Goal: Find specific page/section: Find specific page/section

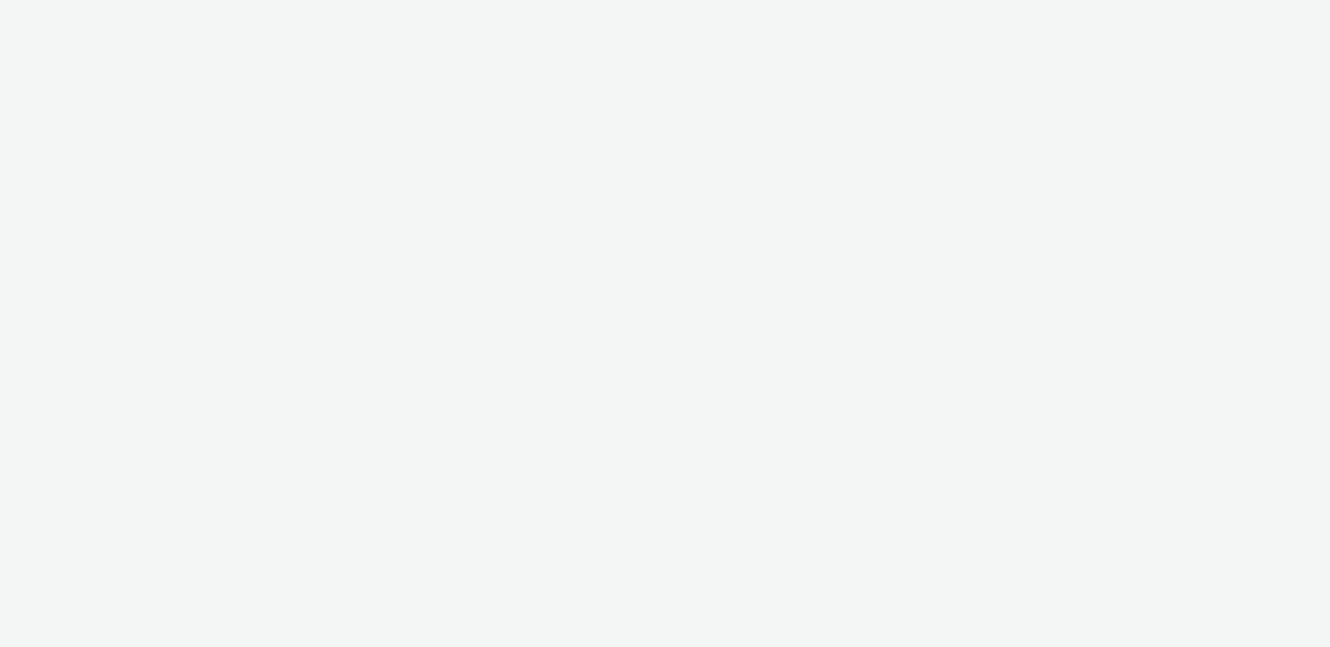
select select "ac009755-aa48-4799-8050-7a339a378eb8"
select select "79162ed7-0017-4339-93b0-3399b708648f"
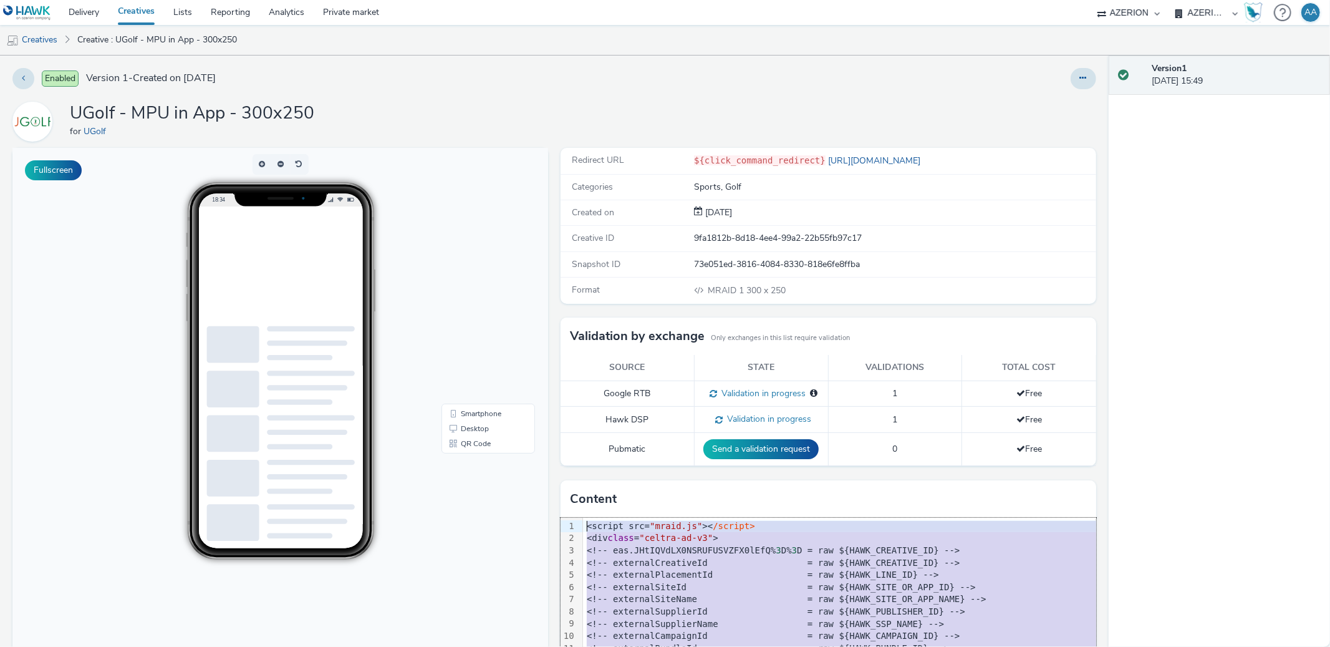
drag, startPoint x: 611, startPoint y: 619, endPoint x: 571, endPoint y: 521, distance: 105.7
click at [571, 521] on div "99 1 2 3 4 5 6 7 8 9 10 11 12 13 14 15 16 17 18 19 20 21 22 23 24 25 26 27 28 2…" at bounding box center [829, 611] width 536 height 187
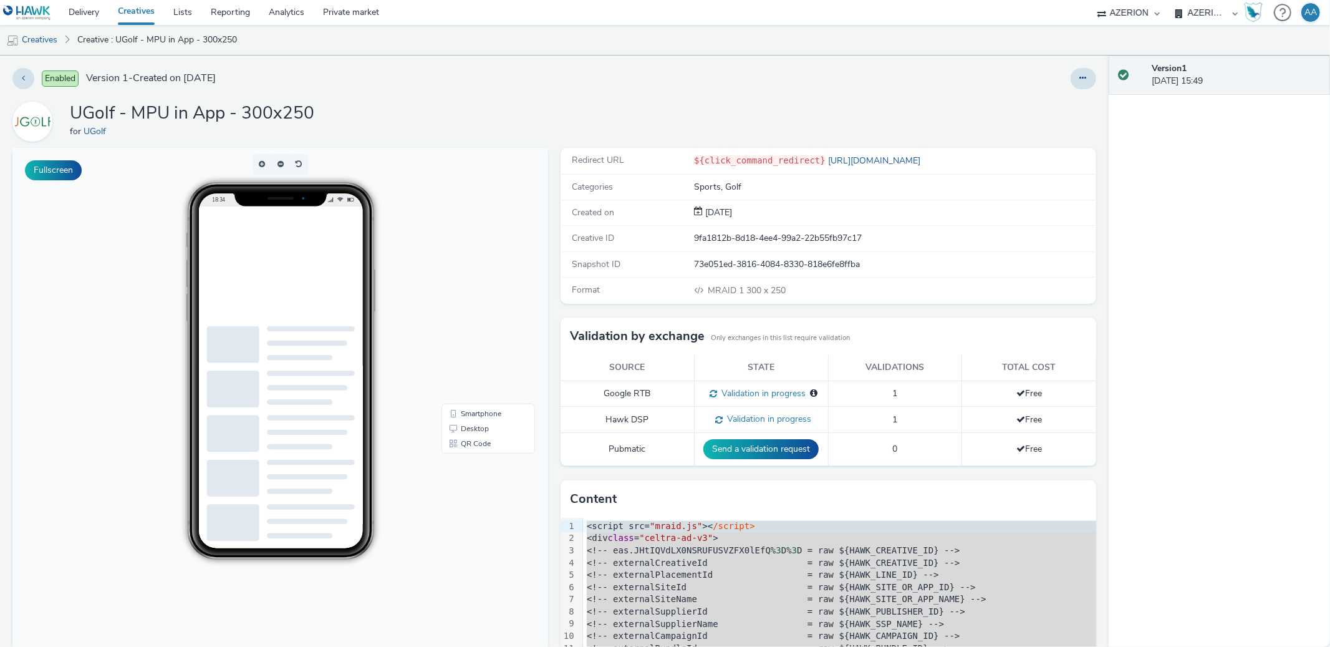
scroll to position [71, 0]
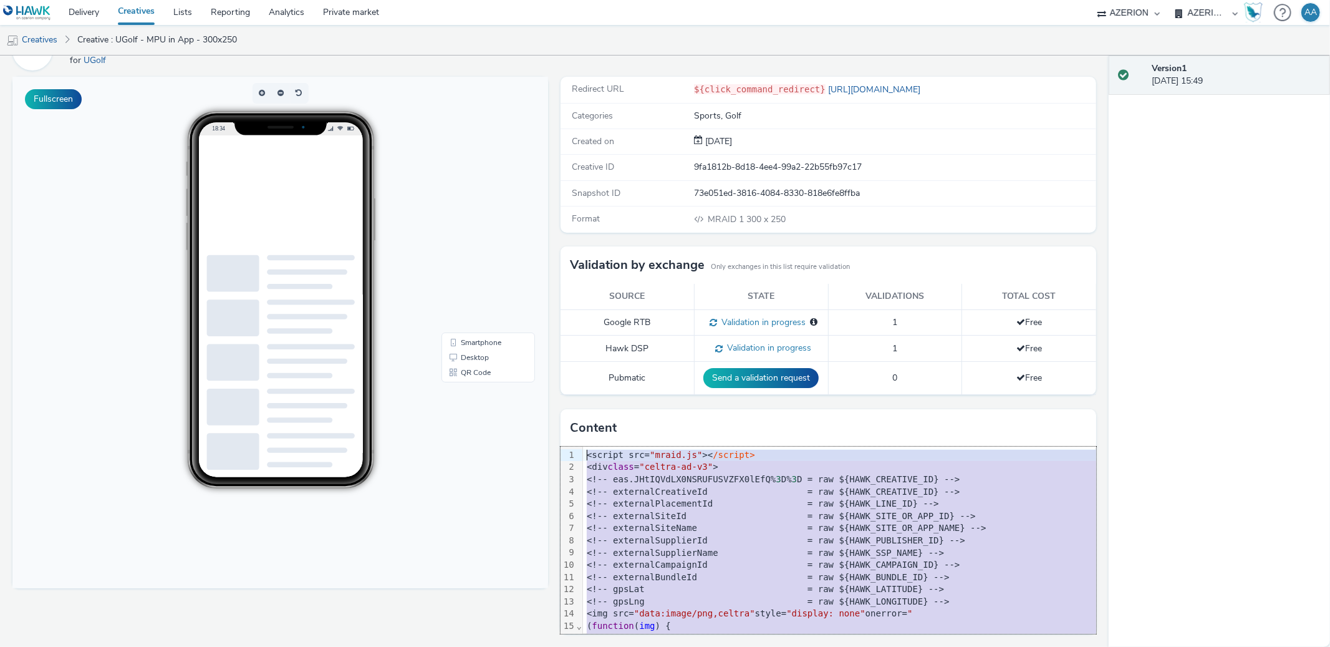
click at [262, 185] on div at bounding box center [308, 213] width 187 height 156
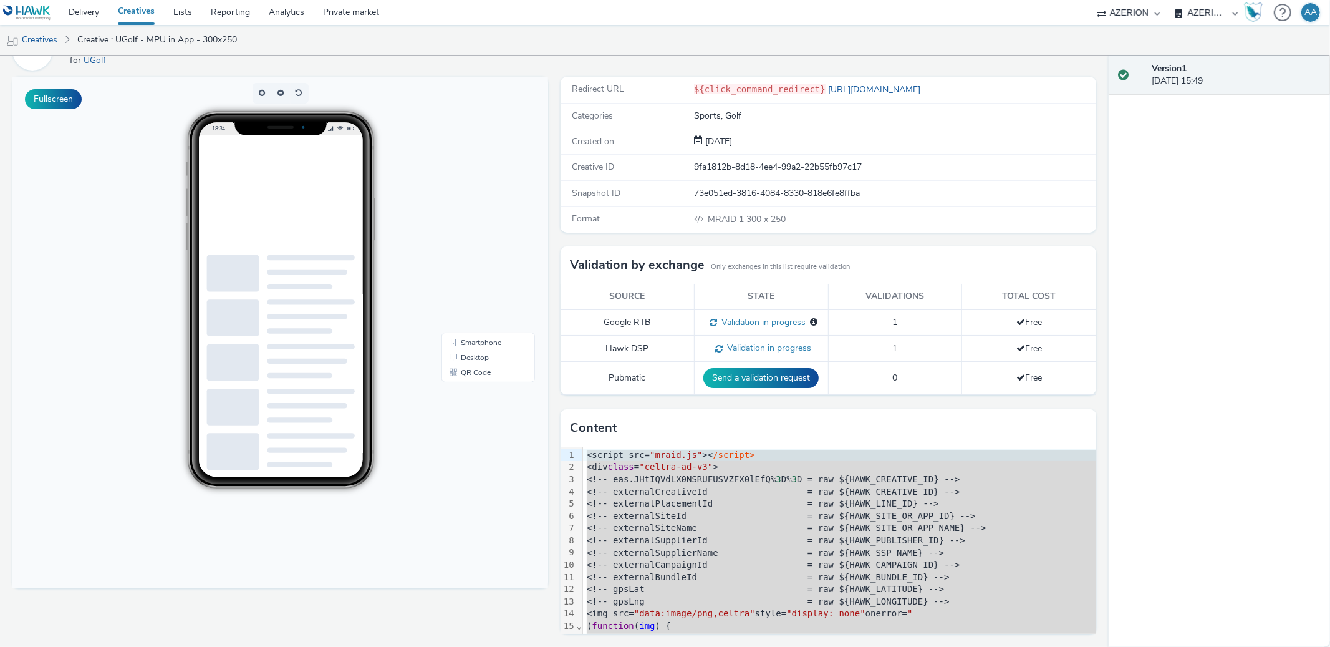
click at [327, 218] on div at bounding box center [308, 213] width 187 height 156
drag, startPoint x: 329, startPoint y: 220, endPoint x: 338, endPoint y: 263, distance: 44.0
click at [332, 237] on div at bounding box center [308, 213] width 187 height 156
click at [491, 354] on link "Desktop" at bounding box center [488, 357] width 89 height 15
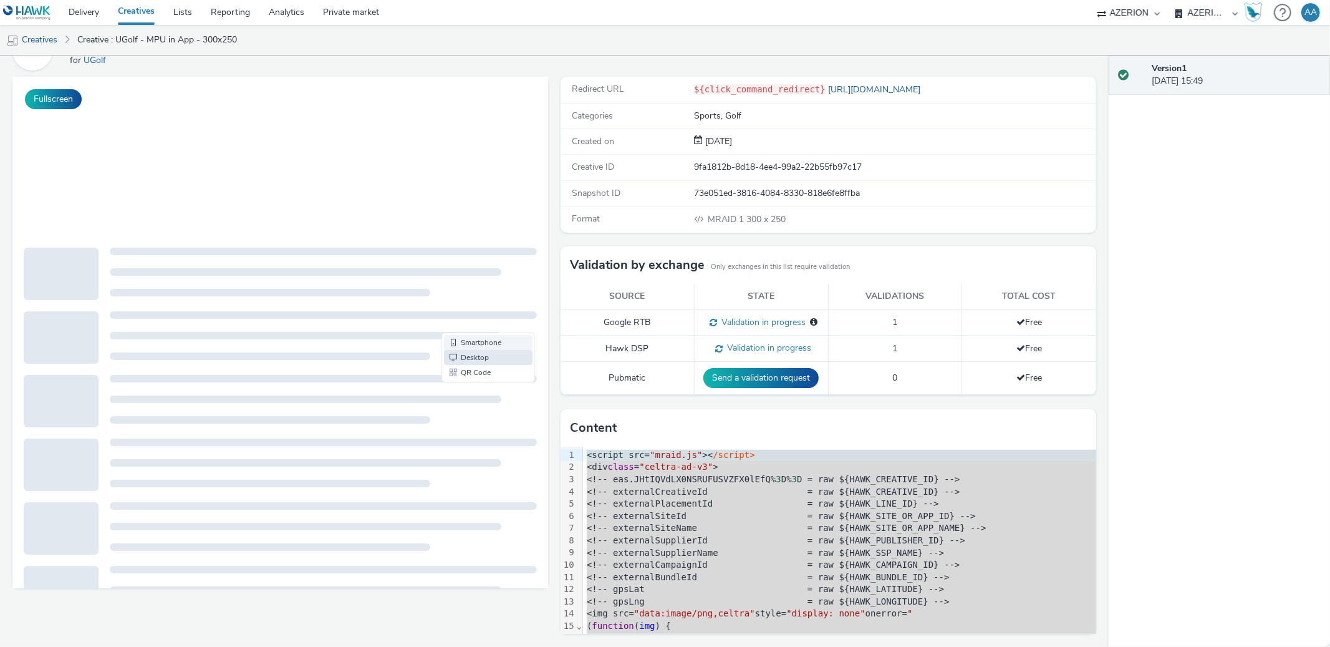
scroll to position [0, 0]
click at [488, 337] on link "Smartphone" at bounding box center [488, 342] width 89 height 15
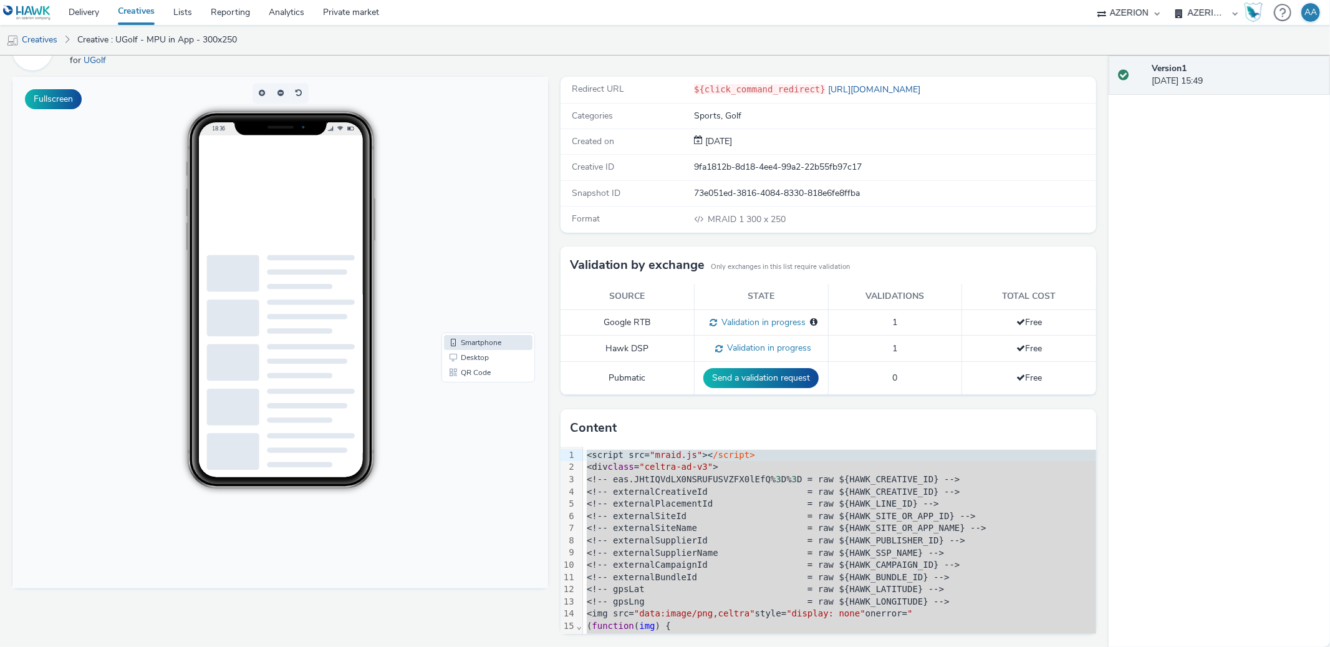
drag, startPoint x: 281, startPoint y: 246, endPoint x: 520, endPoint y: 316, distance: 249.6
click at [281, 246] on div at bounding box center [308, 213] width 187 height 156
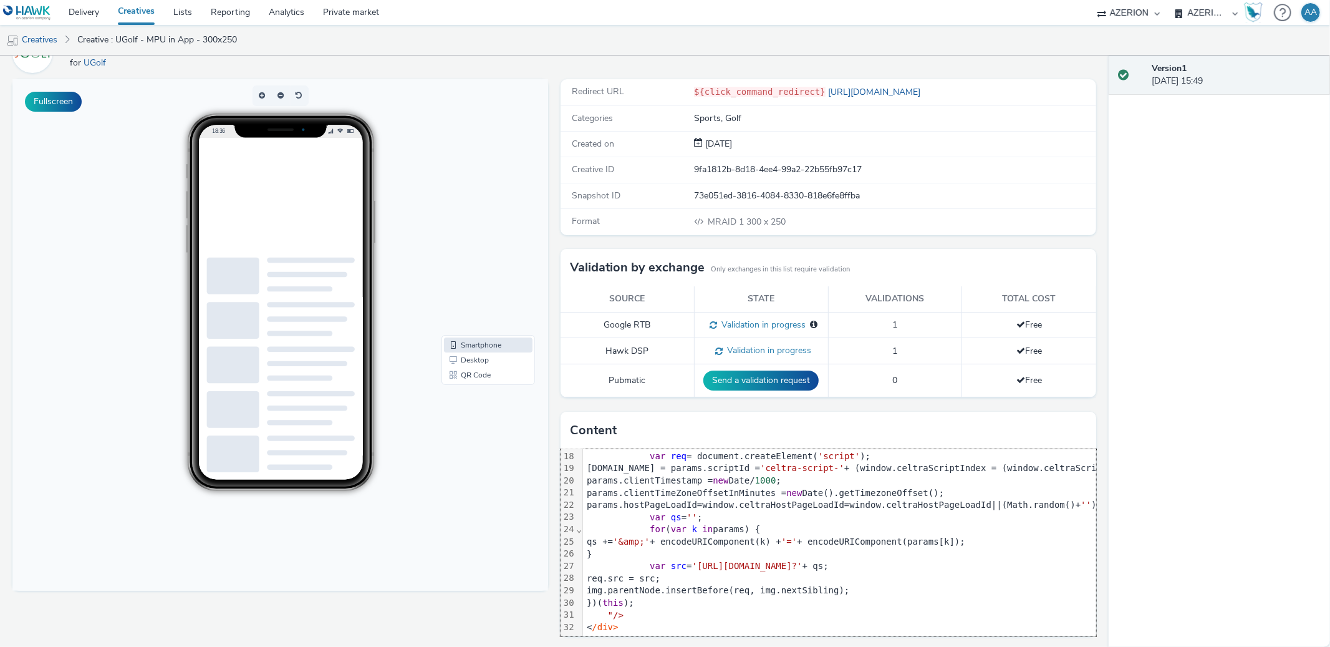
scroll to position [219, 0]
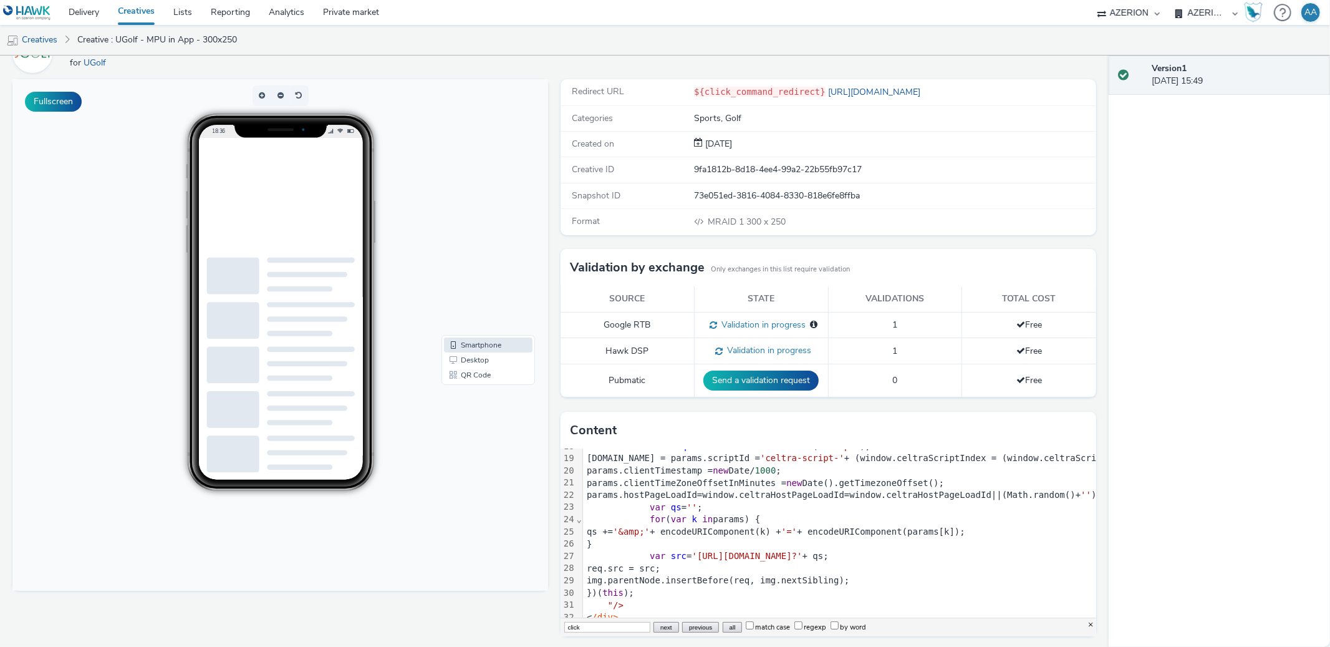
type input "click"
click at [723, 629] on button "all" at bounding box center [732, 627] width 19 height 11
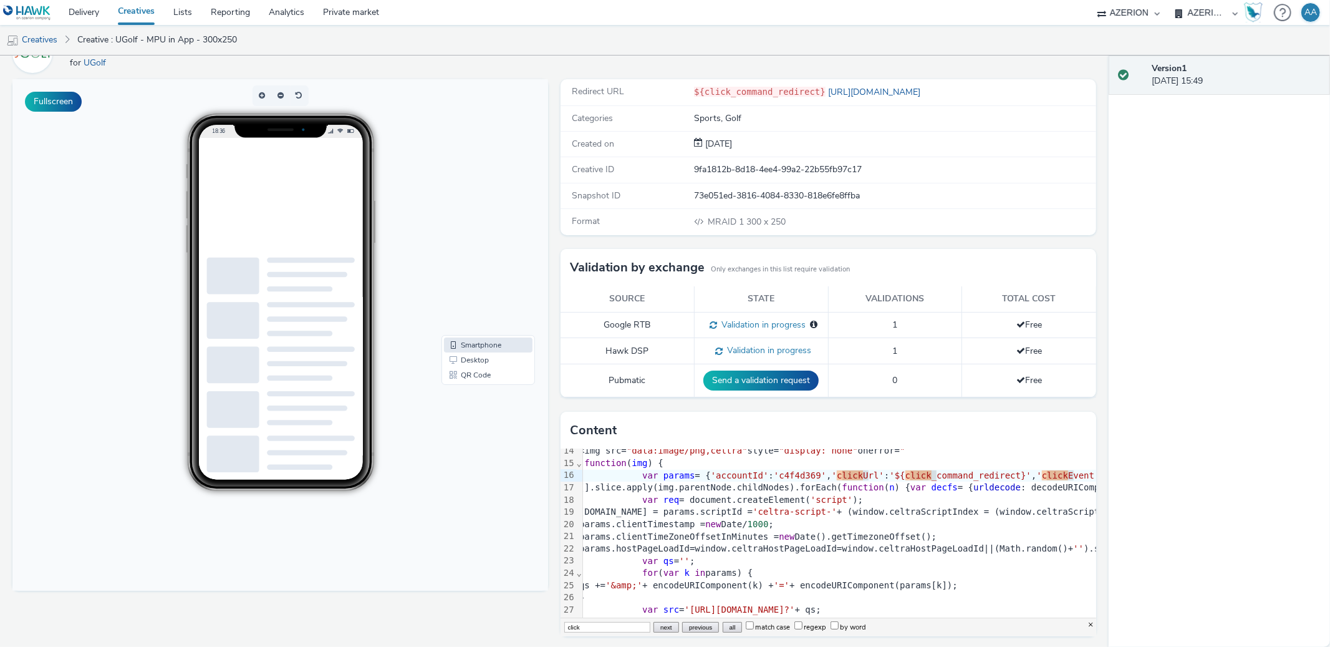
scroll to position [165, 6]
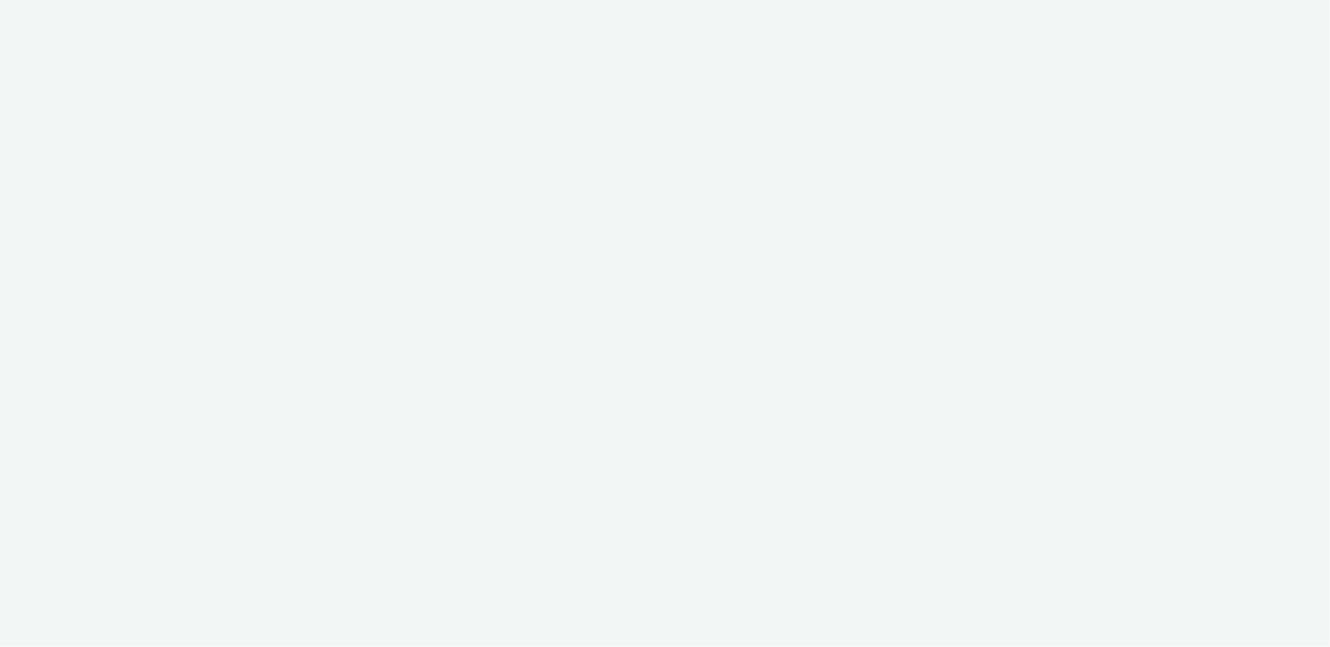
select select "ac009755-aa48-4799-8050-7a339a378eb8"
select select "79162ed7-0017-4339-93b0-3399b708648f"
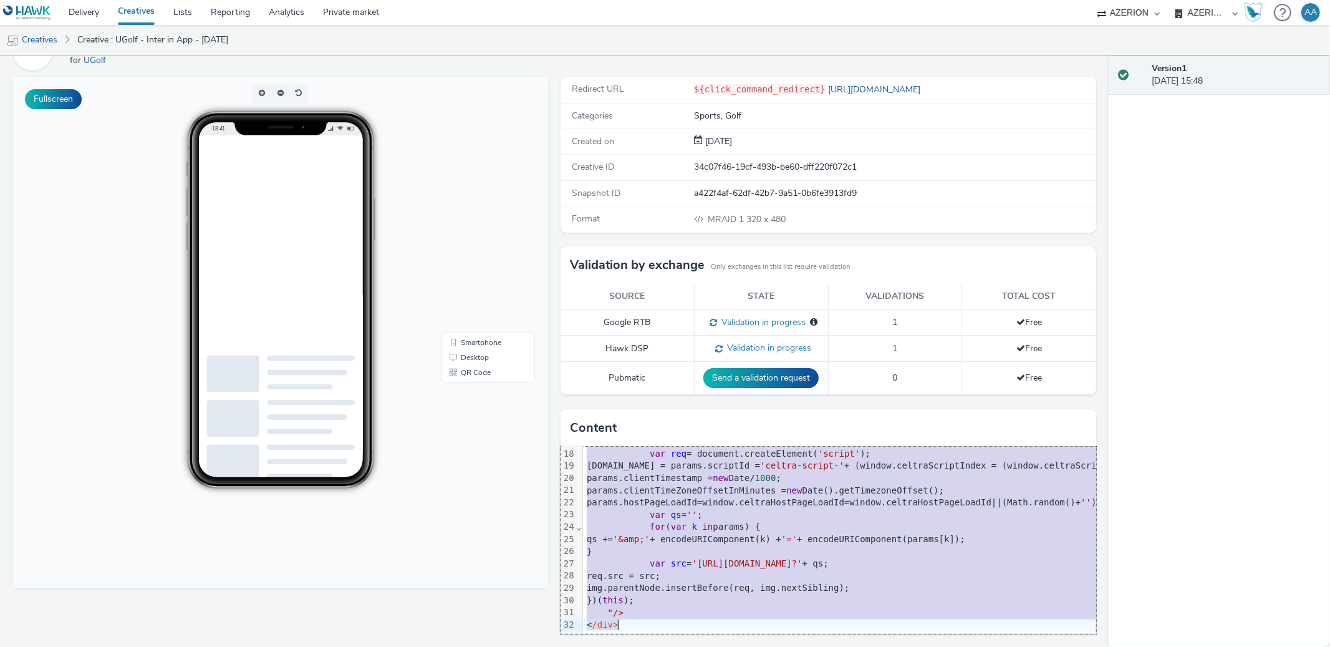
scroll to position [219, 0]
drag, startPoint x: 584, startPoint y: 454, endPoint x: 756, endPoint y: 647, distance: 258.8
click at [756, 646] on div "Enabled Version 1 - Created on 22 August 2025 UGolf - Inter in App - 22/08/2025…" at bounding box center [554, 351] width 1109 height 591
